Goal: Information Seeking & Learning: Learn about a topic

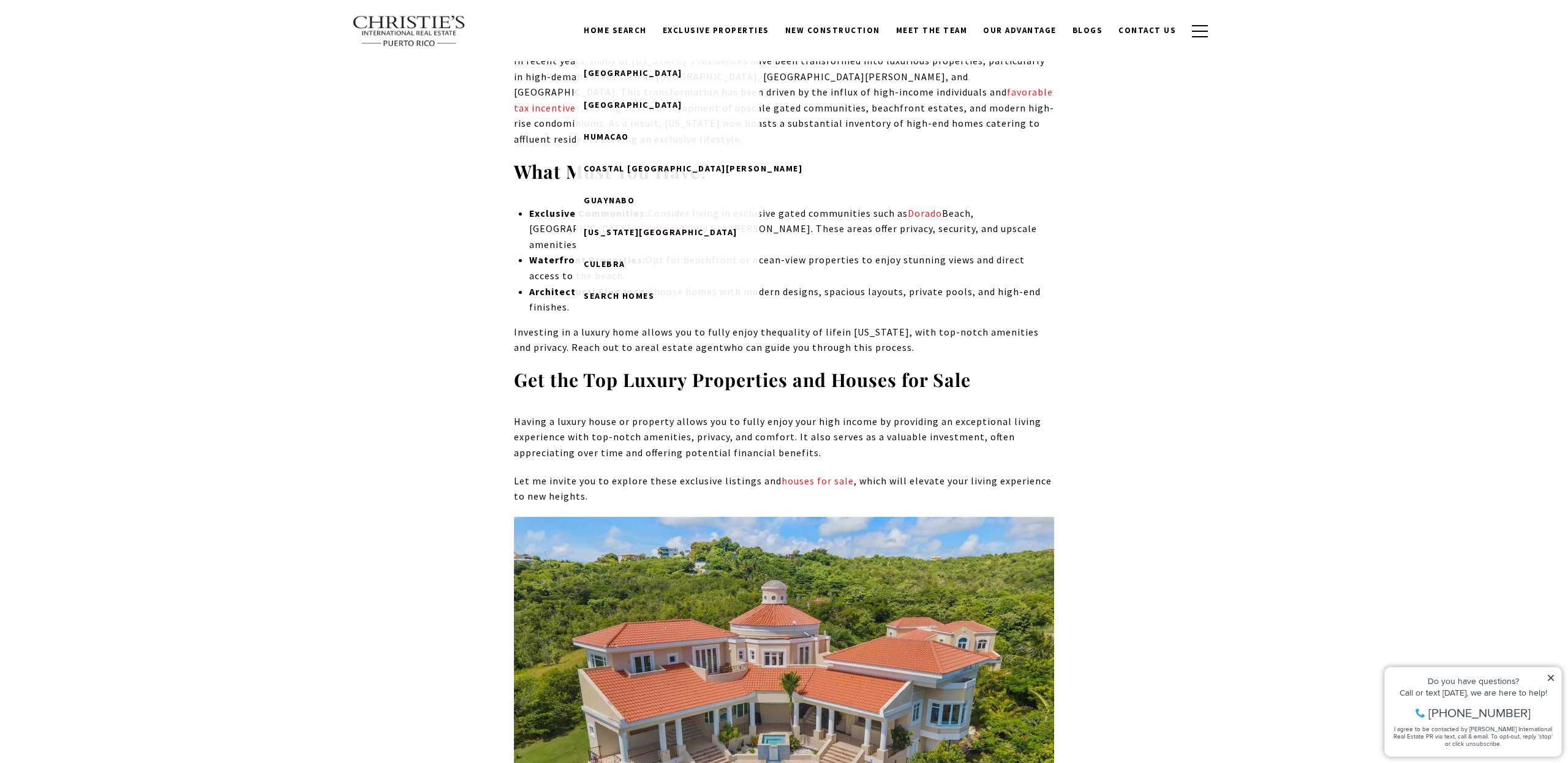
scroll to position [2010, 0]
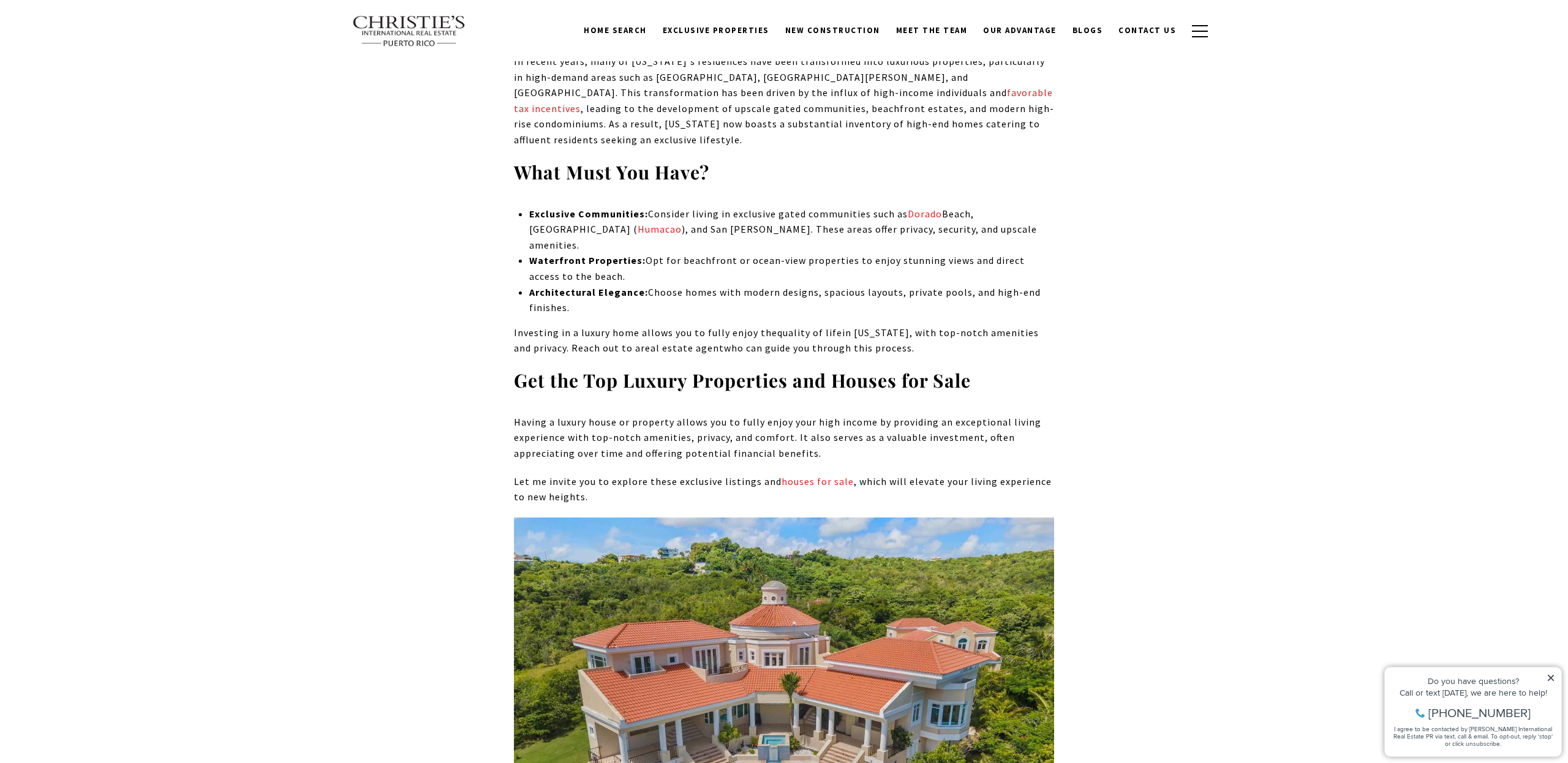
click at [639, 30] on link "Home Search" at bounding box center [615, 30] width 79 height 23
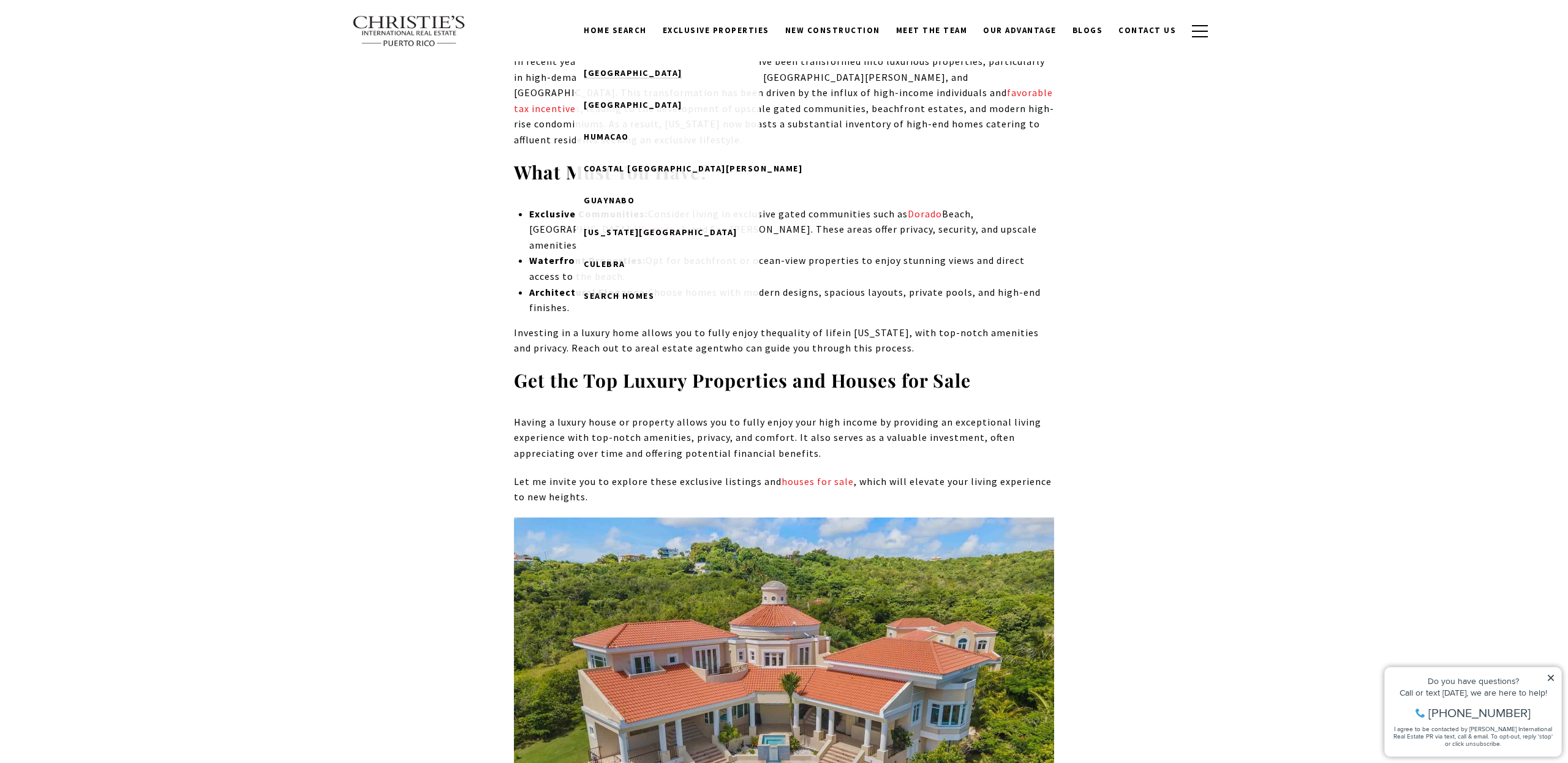
click at [641, 73] on span "Dorado Beach" at bounding box center [633, 73] width 99 height 11
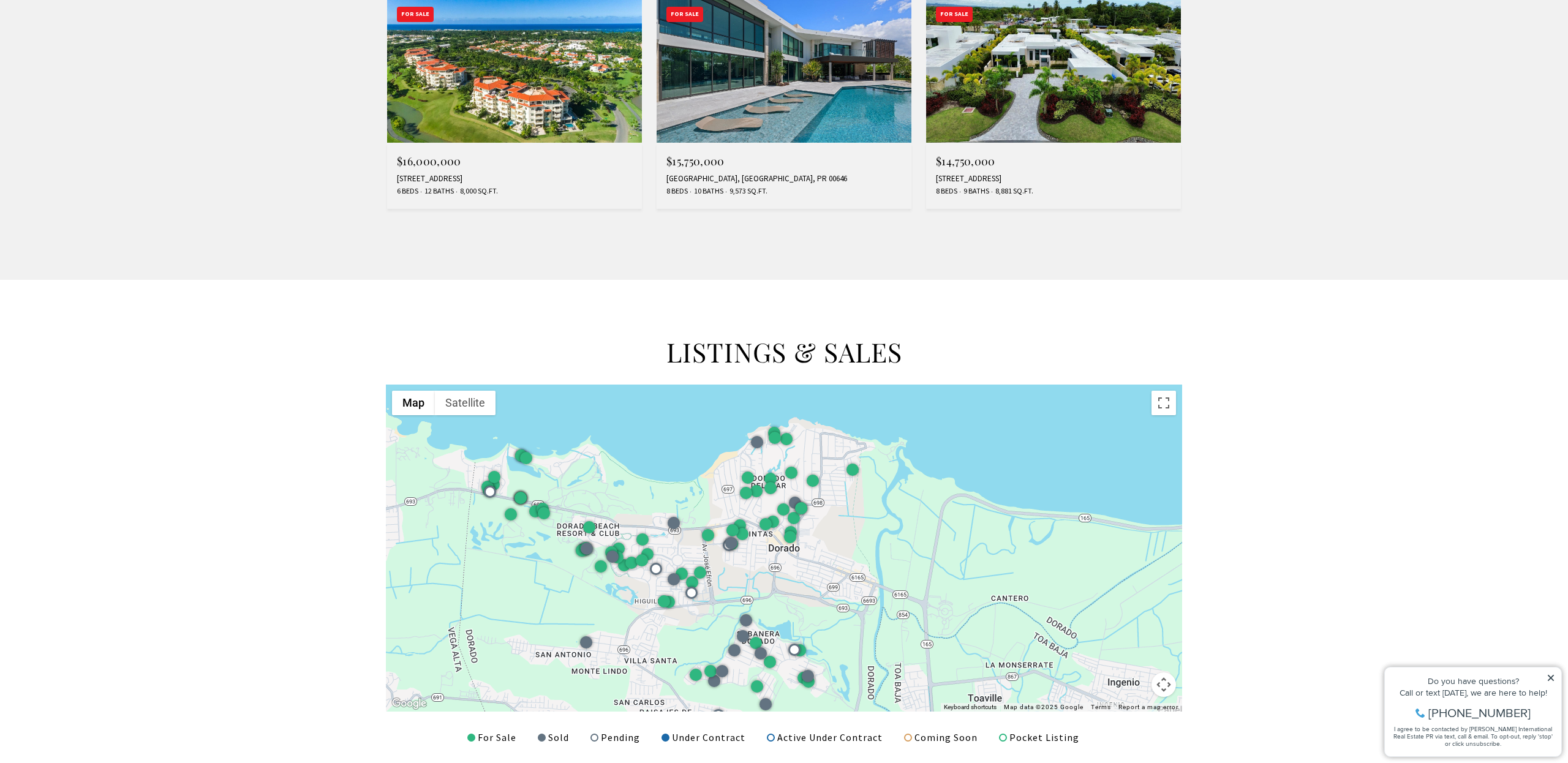
scroll to position [1214, 0]
click at [544, 441] on div at bounding box center [784, 547] width 796 height 327
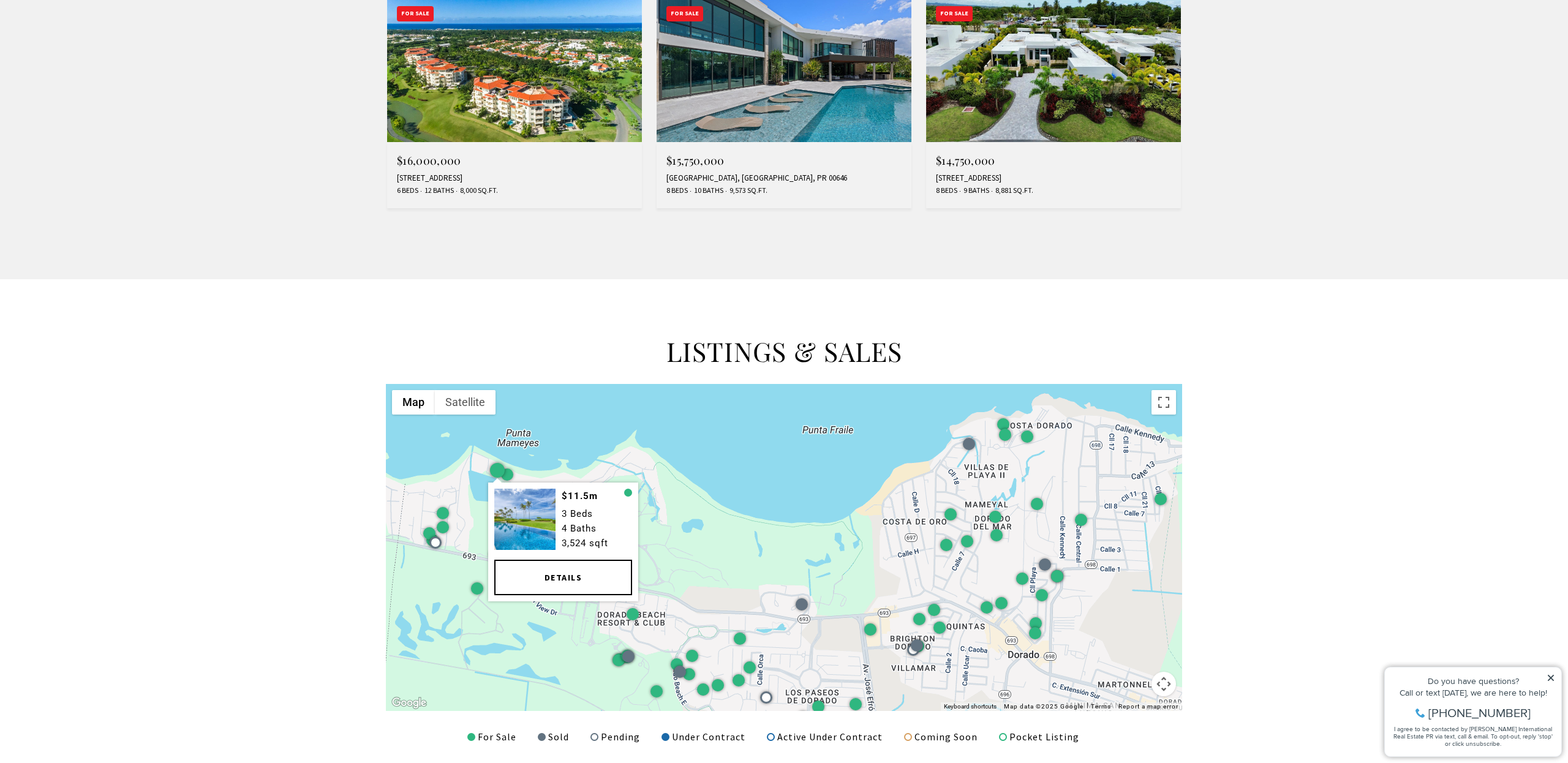
click at [497, 471] on div at bounding box center [497, 469] width 15 height 15
click at [535, 511] on img at bounding box center [525, 518] width 61 height 61
click at [563, 574] on link "Details" at bounding box center [563, 576] width 138 height 35
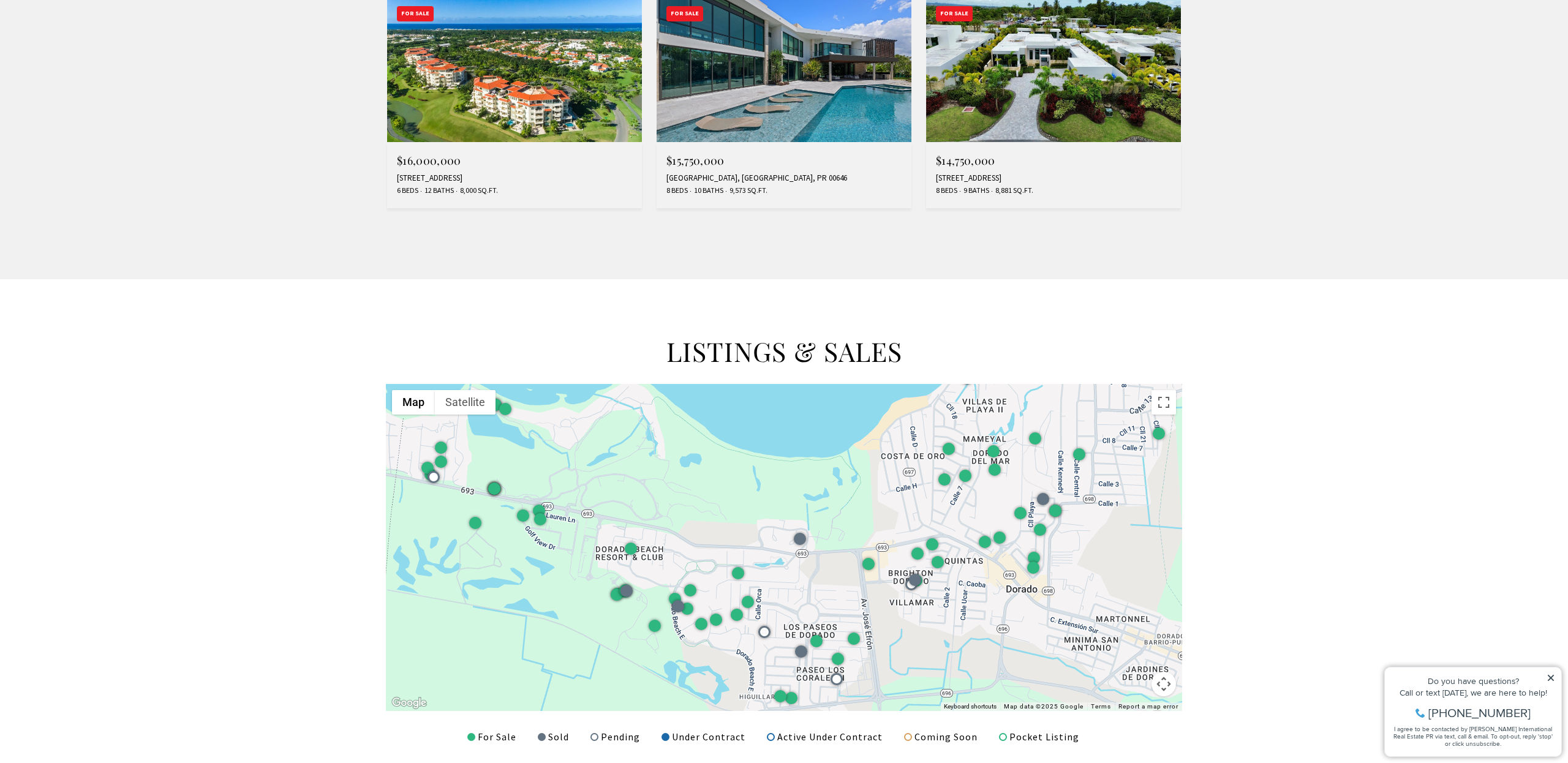
drag, startPoint x: 795, startPoint y: 501, endPoint x: 794, endPoint y: 437, distance: 64.0
click at [794, 437] on div at bounding box center [784, 547] width 796 height 327
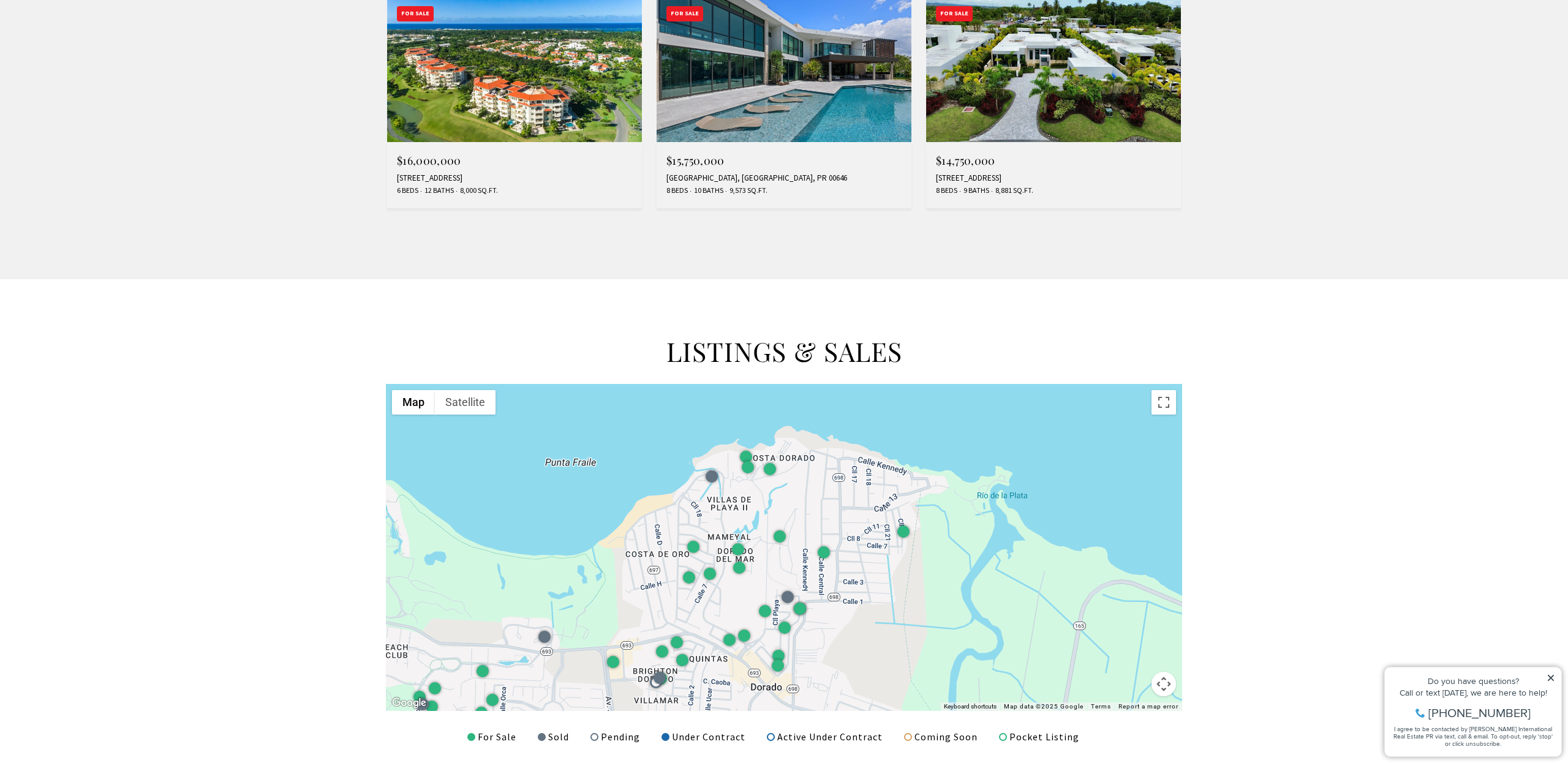
drag, startPoint x: 794, startPoint y: 437, endPoint x: 533, endPoint y: 541, distance: 281.0
click at [533, 541] on div at bounding box center [784, 547] width 796 height 327
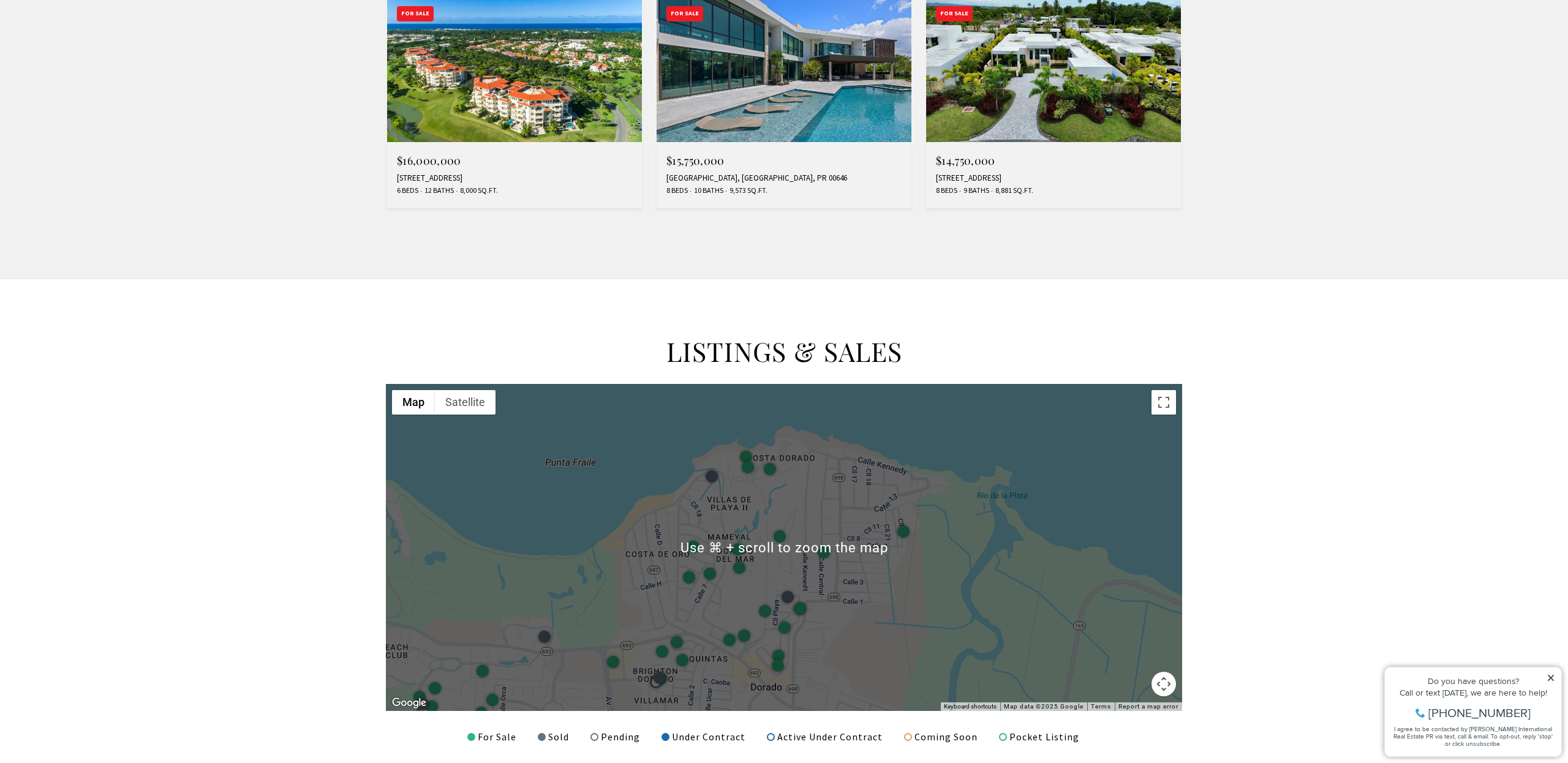
scroll to position [1211, 0]
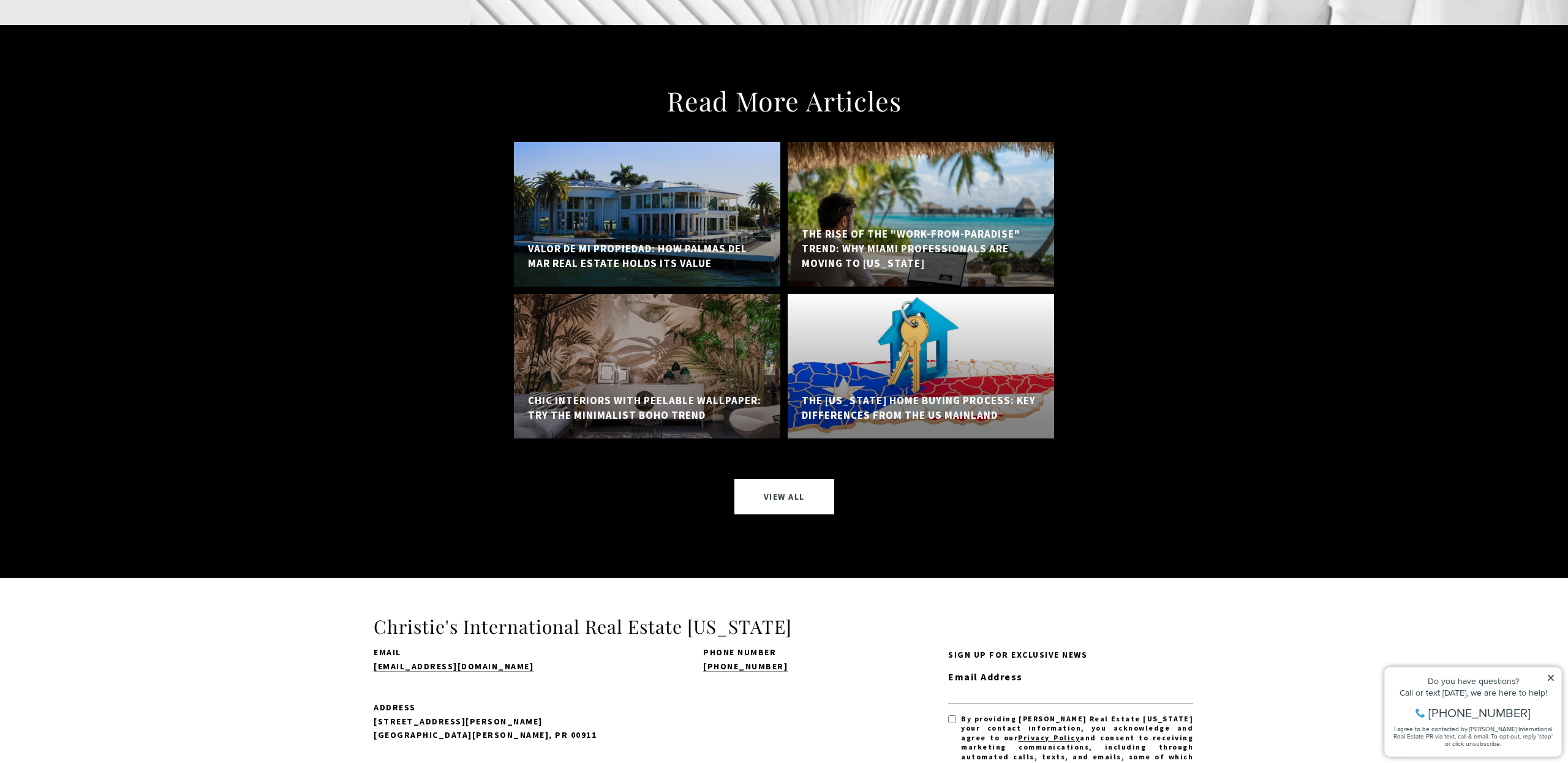
scroll to position [10192, 0]
